Goal: Transaction & Acquisition: Purchase product/service

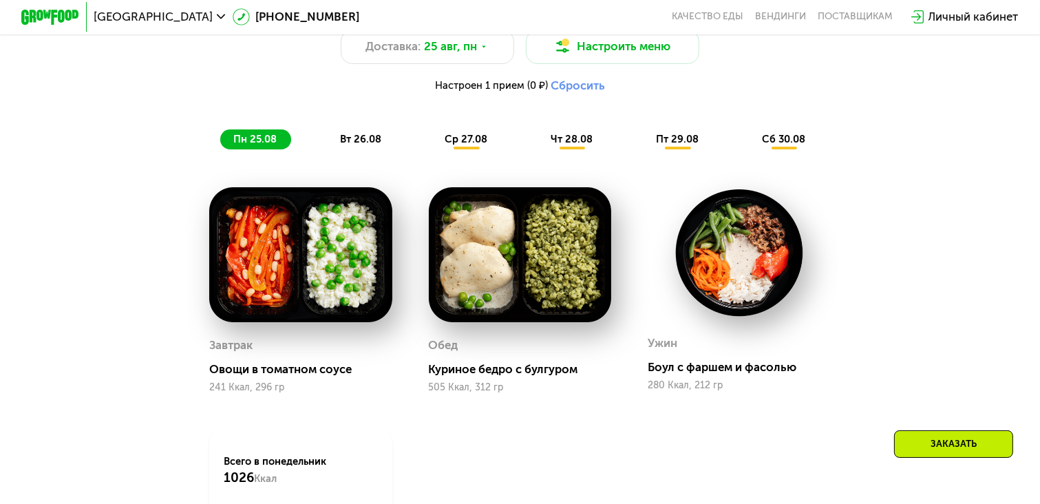
scroll to position [750, 0]
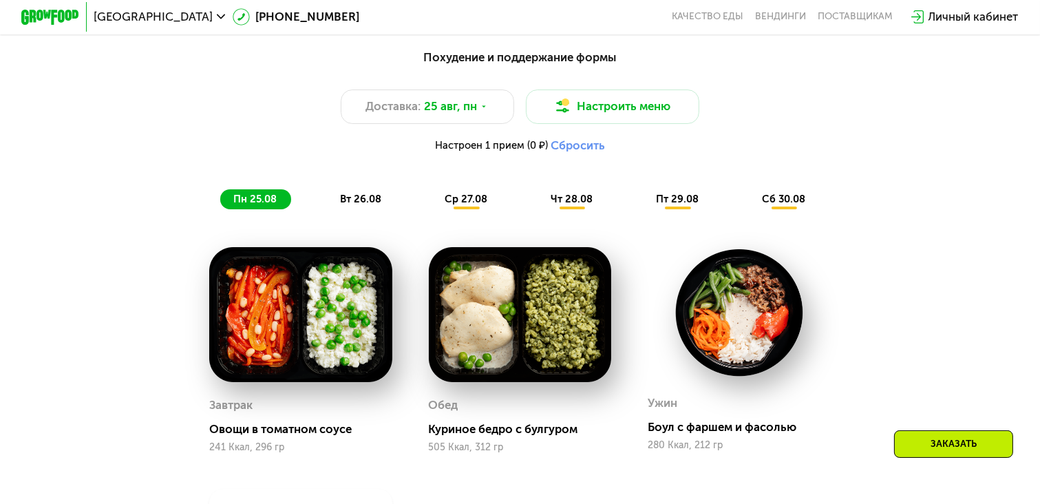
click at [372, 200] on span "вт 26.08" at bounding box center [360, 199] width 41 height 12
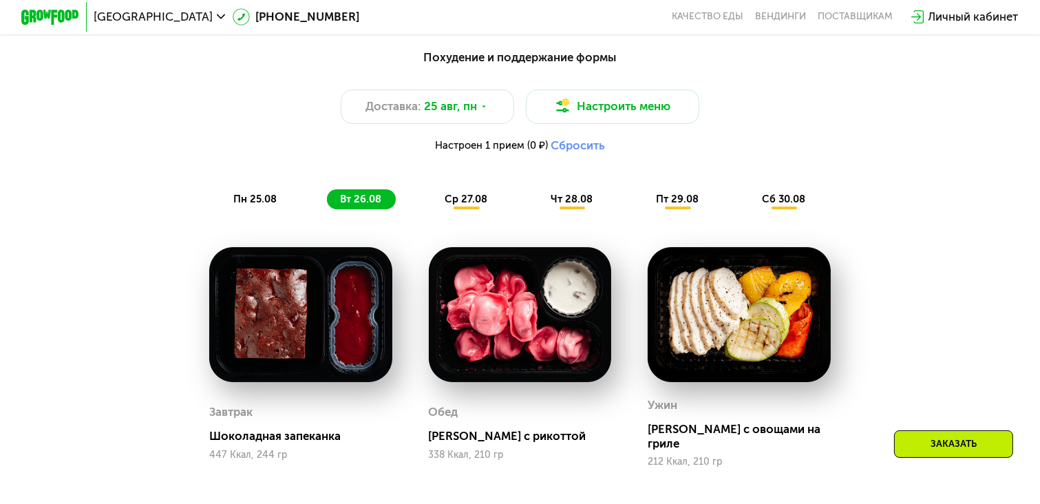
click at [470, 205] on span "ср 27.08" at bounding box center [466, 199] width 43 height 12
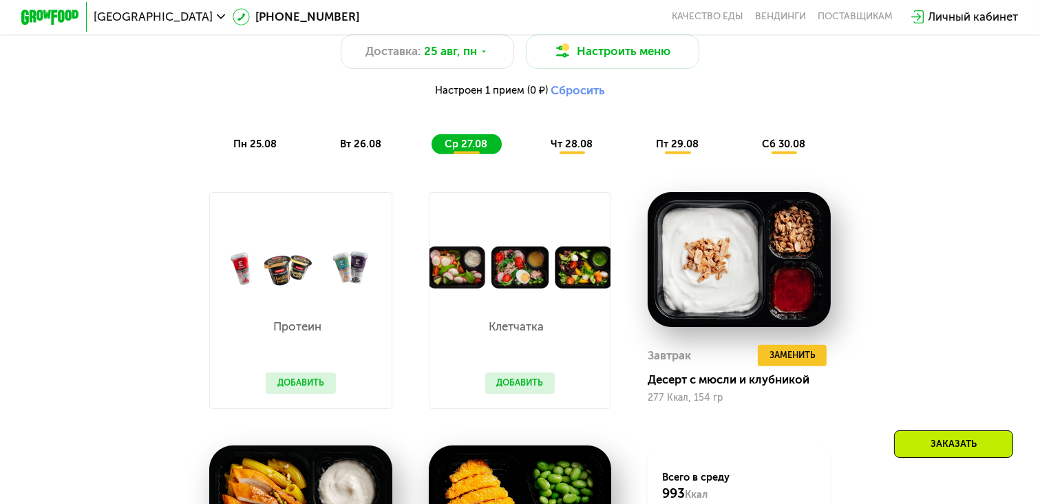
scroll to position [813, 0]
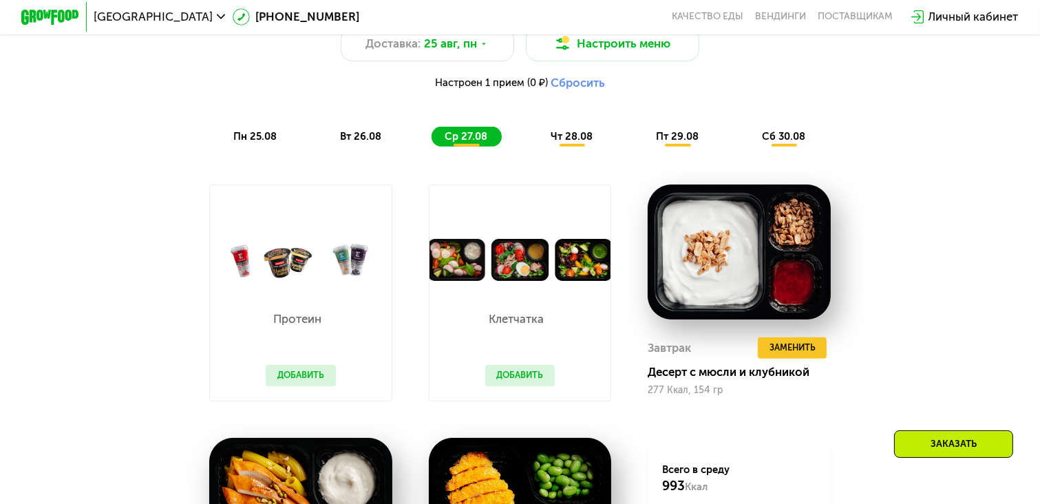
click at [296, 385] on button "Добавить" at bounding box center [301, 375] width 70 height 21
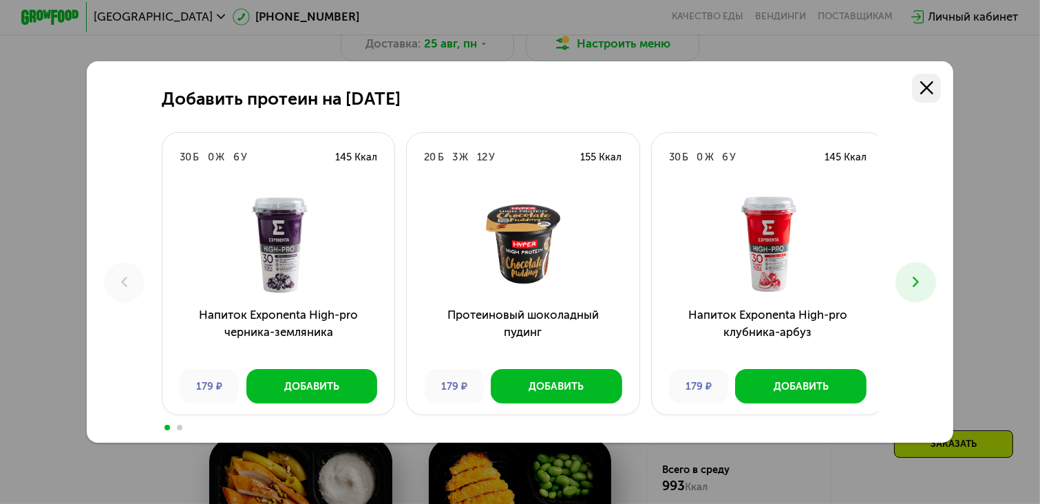
click at [932, 83] on icon at bounding box center [927, 87] width 13 height 13
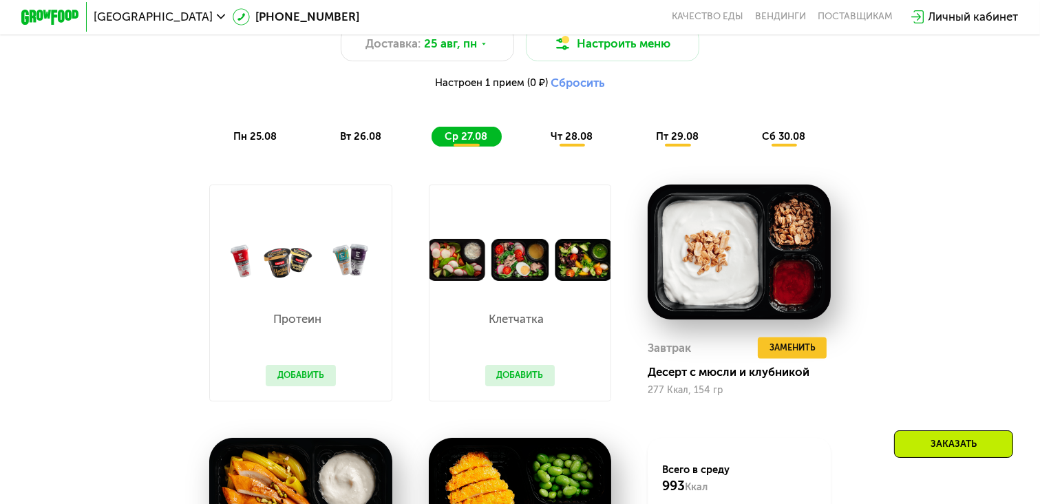
click at [518, 382] on button "Добавить" at bounding box center [520, 375] width 70 height 21
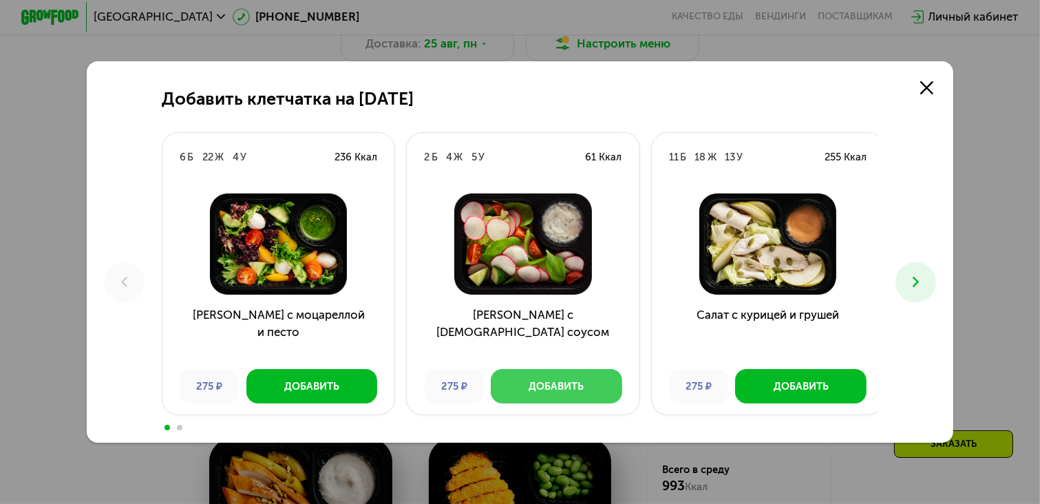
click at [555, 383] on div "Добавить" at bounding box center [556, 386] width 55 height 14
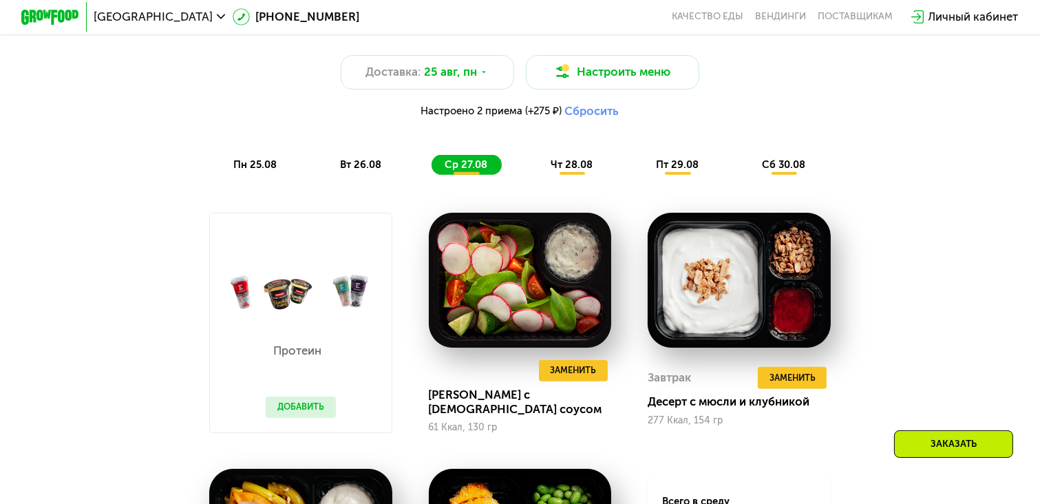
scroll to position [750, 0]
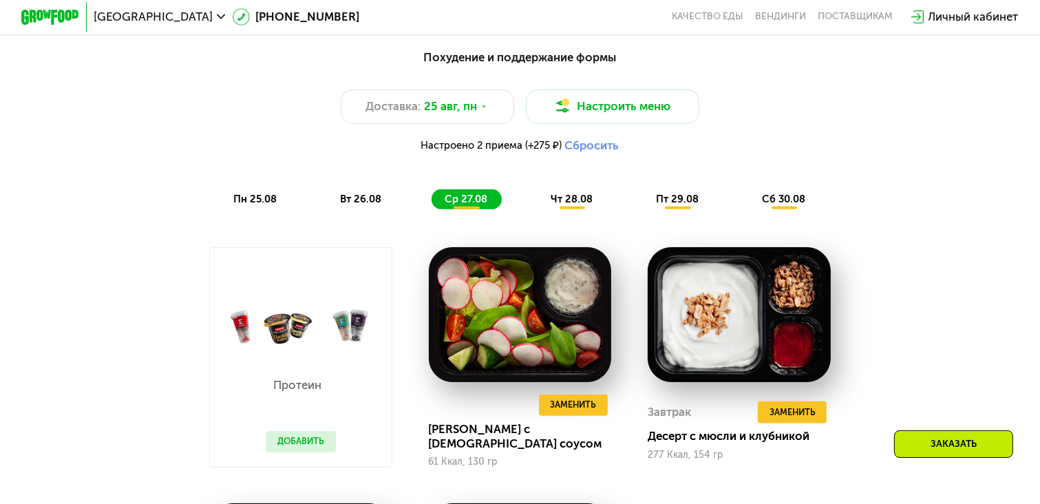
click at [569, 201] on span "чт 28.08" at bounding box center [572, 199] width 42 height 12
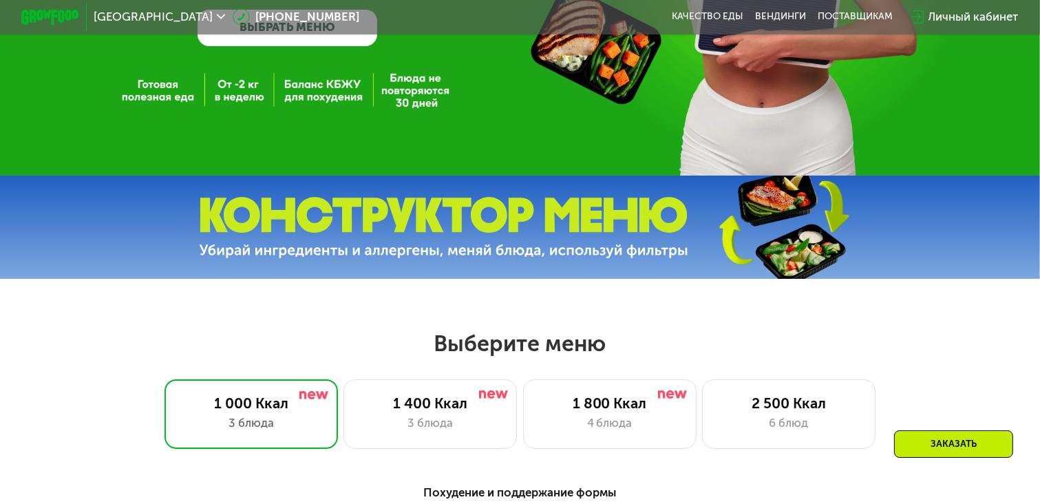
scroll to position [313, 0]
